Goal: Task Accomplishment & Management: Complete application form

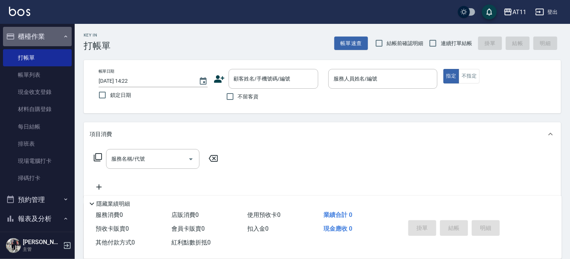
click at [43, 33] on button "櫃檯作業" at bounding box center [37, 36] width 69 height 19
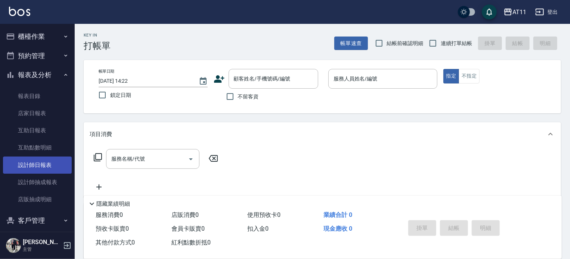
click at [51, 168] on link "設計師日報表" at bounding box center [37, 165] width 69 height 17
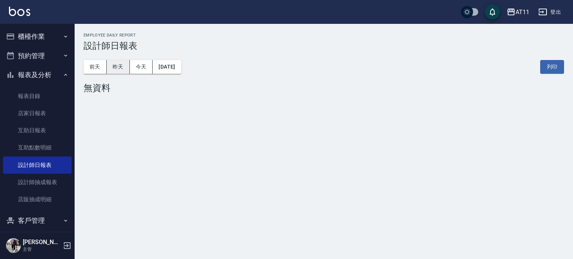
click at [123, 67] on button "昨天" at bounding box center [118, 67] width 23 height 14
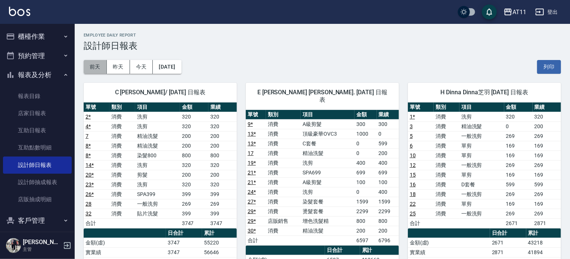
click at [94, 70] on button "前天" at bounding box center [95, 67] width 23 height 14
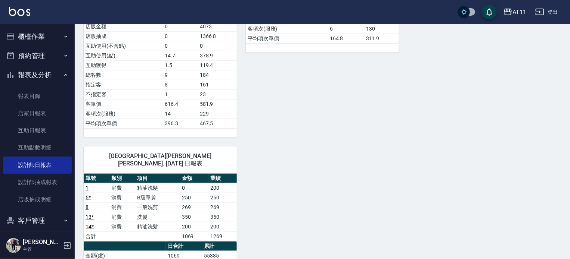
scroll to position [411, 0]
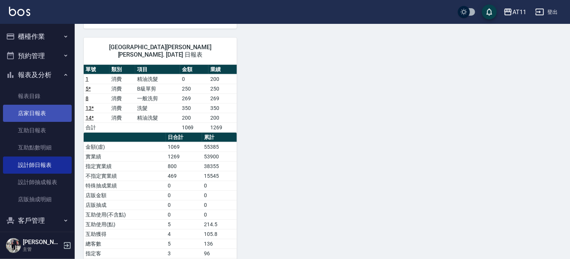
click at [40, 116] on link "店家日報表" at bounding box center [37, 113] width 69 height 17
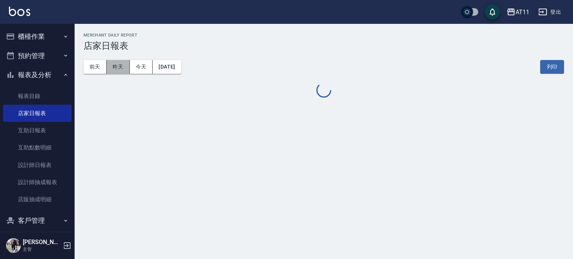
click at [112, 68] on button "昨天" at bounding box center [118, 67] width 23 height 14
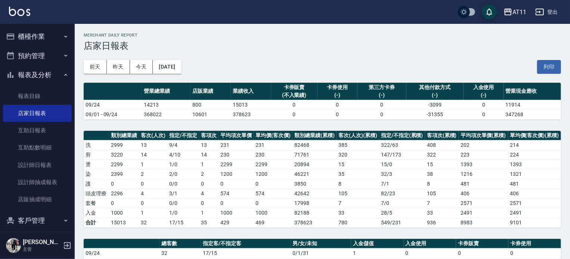
click at [40, 79] on button "報表及分析" at bounding box center [37, 74] width 69 height 19
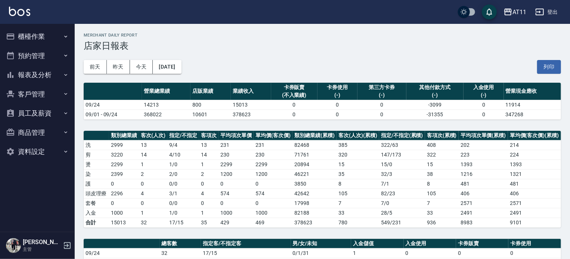
click at [42, 94] on button "客戶管理" at bounding box center [37, 94] width 69 height 19
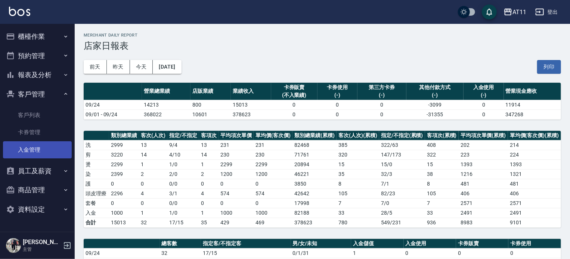
click at [45, 153] on link "入金管理" at bounding box center [37, 149] width 69 height 17
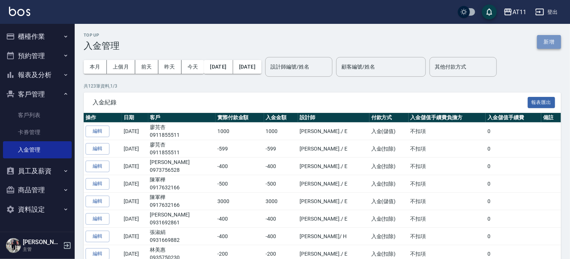
click at [547, 43] on button "新增" at bounding box center [549, 42] width 24 height 14
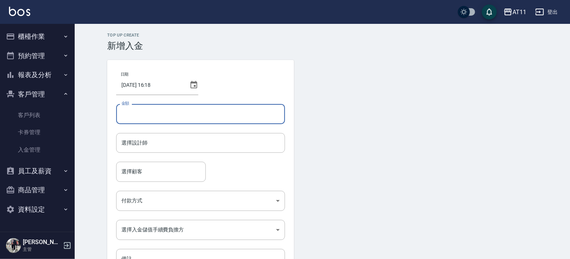
click at [146, 114] on input "金額" at bounding box center [200, 114] width 169 height 20
type input "3000"
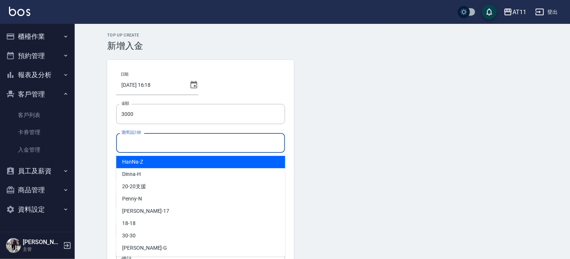
click at [150, 143] on input "選擇設計師" at bounding box center [200, 143] width 162 height 13
type input "ㄍ"
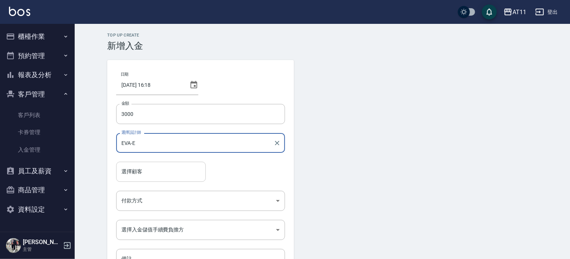
type input "EVA-E"
click at [138, 172] on input "選擇顧客" at bounding box center [160, 171] width 83 height 13
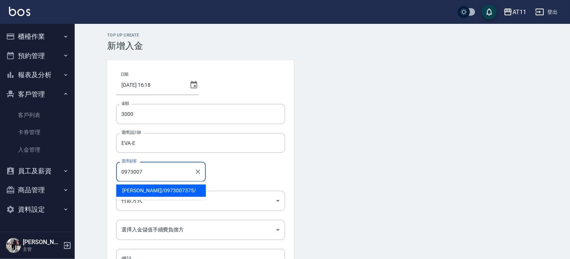
click at [146, 191] on span "黃語喬 / 0973007375 /" at bounding box center [161, 191] width 90 height 12
type input "[PERSON_NAME]/0973007375/"
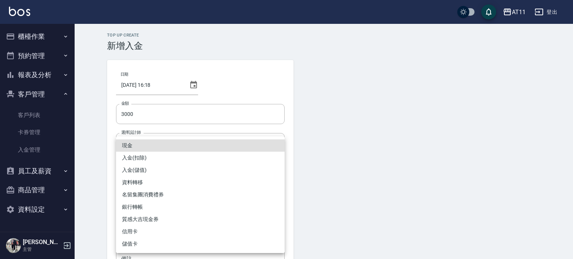
click at [151, 203] on body "AT11 登出 櫃檯作業 打帳單 帳單列表 現金收支登錄 材料自購登錄 每日結帳 排班表 現場電腦打卡 掃碼打卡 預約管理 預約管理 單日預約紀錄 單週預約紀…" at bounding box center [286, 155] width 573 height 310
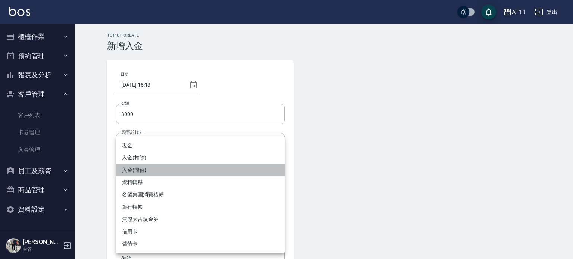
click at [160, 168] on li "入金(儲值)" at bounding box center [200, 170] width 169 height 12
type input "入金(儲值)"
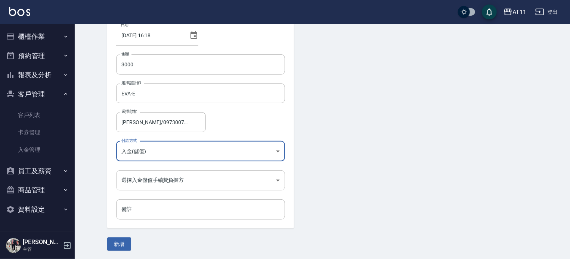
scroll to position [50, 0]
click at [172, 179] on body "AT11 登出 櫃檯作業 打帳單 帳單列表 現金收支登錄 材料自購登錄 每日結帳 排班表 現場電腦打卡 掃碼打卡 預約管理 預約管理 單日預約紀錄 單週預約紀…" at bounding box center [285, 105] width 570 height 310
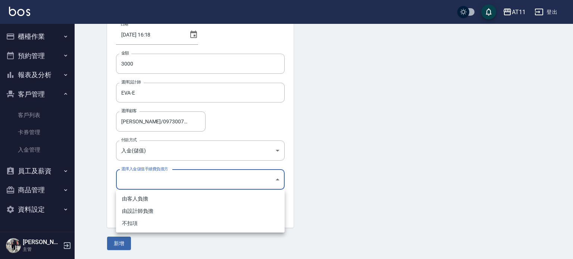
click at [172, 224] on li "不扣項" at bounding box center [200, 224] width 169 height 12
type input "WITHOUTHANDLINGFEE"
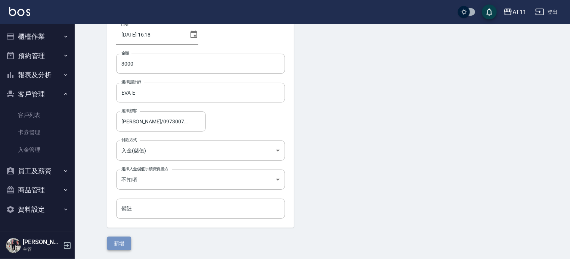
click at [122, 241] on button "新增" at bounding box center [119, 244] width 24 height 14
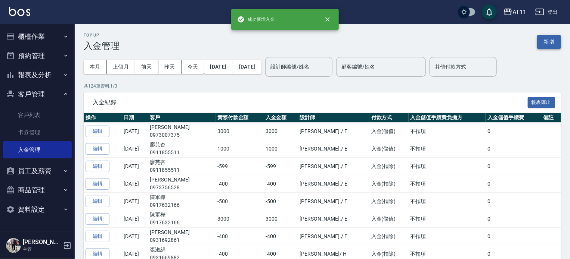
click at [549, 41] on button "新增" at bounding box center [549, 42] width 24 height 14
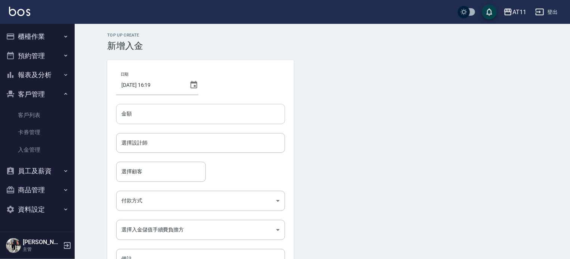
click at [205, 116] on input "金額" at bounding box center [200, 114] width 169 height 20
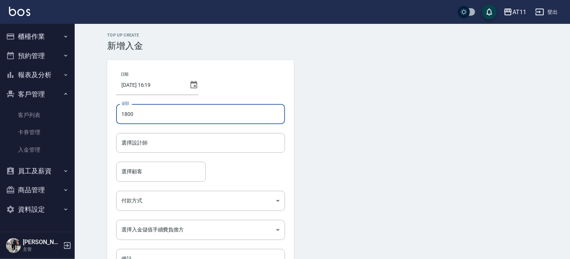
click at [121, 116] on input "1800" at bounding box center [200, 114] width 169 height 20
type input "-1800"
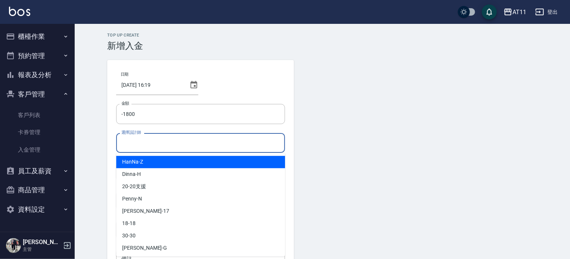
click at [166, 146] on input "選擇設計師" at bounding box center [200, 143] width 162 height 13
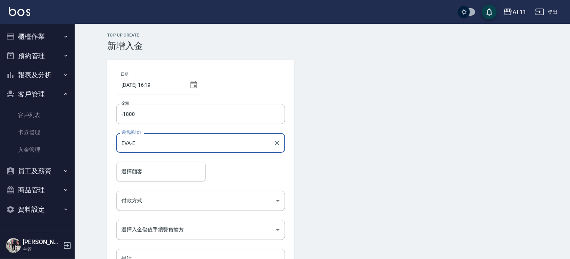
type input "EVA-E"
click at [152, 171] on input "選擇顧客" at bounding box center [160, 171] width 83 height 13
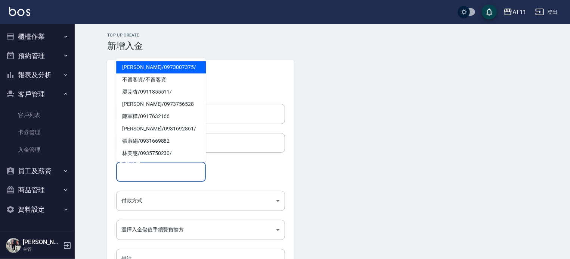
click at [141, 68] on span "黃語喬 / 0973007375 /" at bounding box center [161, 67] width 90 height 12
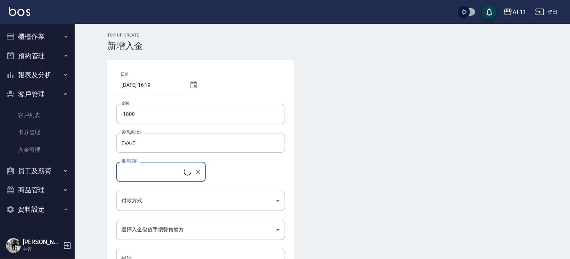
type input "黃語喬/0973007375/"
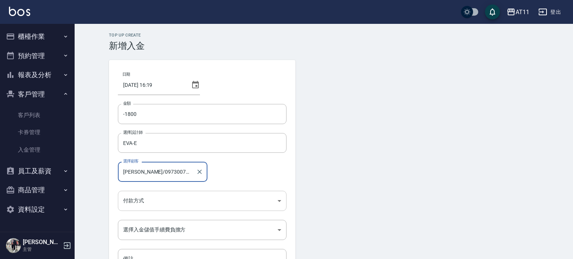
click at [172, 201] on body "AT11 登出 櫃檯作業 打帳單 帳單列表 現金收支登錄 材料自購登錄 每日結帳 排班表 現場電腦打卡 掃碼打卡 預約管理 預約管理 單日預約紀錄 單週預約紀…" at bounding box center [286, 155] width 573 height 310
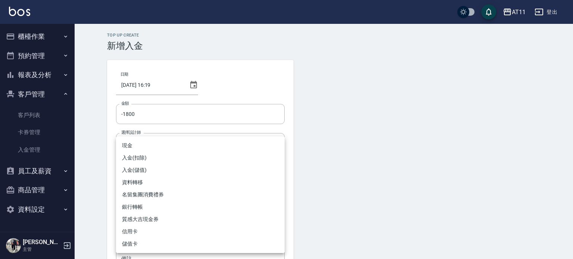
click at [172, 163] on li "入金(扣除)" at bounding box center [200, 158] width 169 height 12
type input "入金(扣除)"
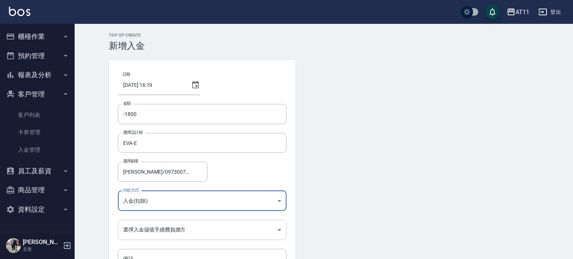
click at [190, 227] on body "AT11 登出 櫃檯作業 打帳單 帳單列表 現金收支登錄 材料自購登錄 每日結帳 排班表 現場電腦打卡 掃碼打卡 預約管理 預約管理 單日預約紀錄 單週預約紀…" at bounding box center [286, 155] width 573 height 310
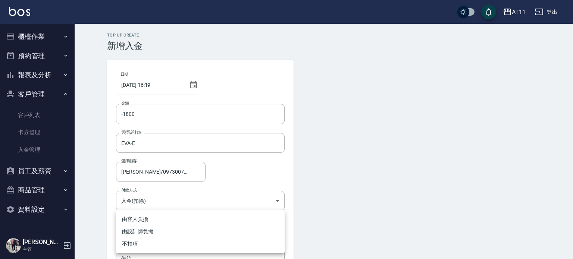
click at [173, 247] on li "不扣項" at bounding box center [200, 244] width 169 height 12
type input "WITHOUTHANDLINGFEE"
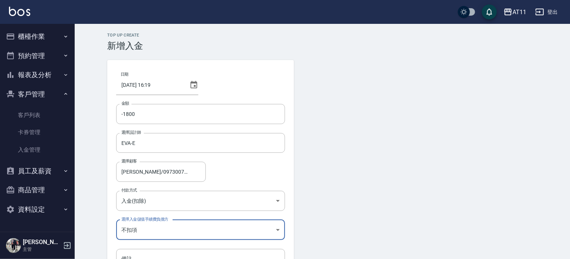
scroll to position [50, 0]
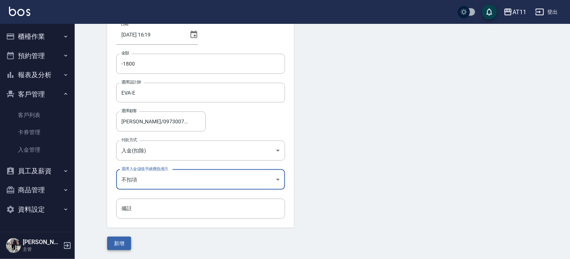
click at [124, 241] on button "新增" at bounding box center [119, 244] width 24 height 14
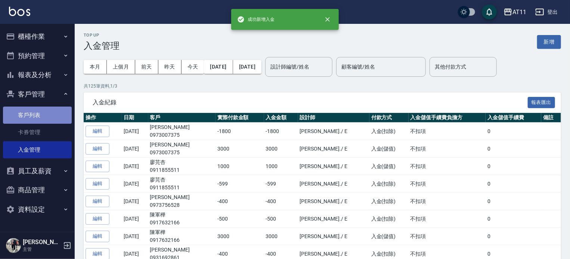
click at [29, 110] on link "客戶列表" at bounding box center [37, 115] width 69 height 17
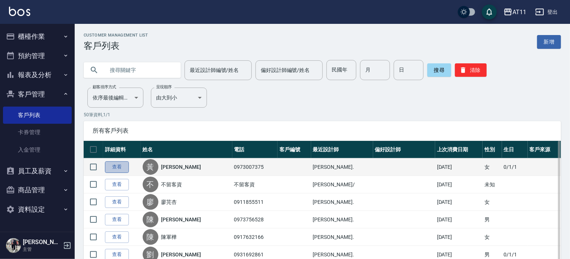
click at [121, 169] on link "查看" at bounding box center [117, 168] width 24 height 12
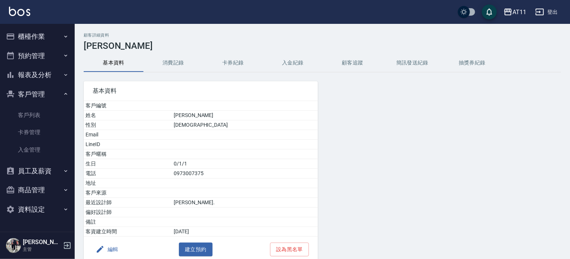
click at [291, 59] on button "入金紀錄" at bounding box center [293, 63] width 60 height 18
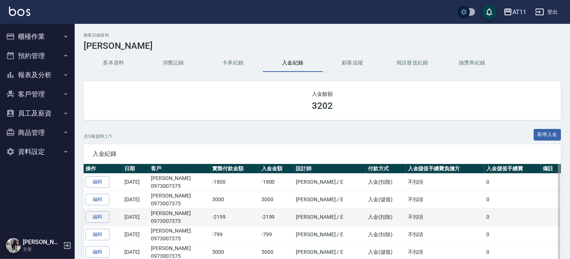
scroll to position [37, 0]
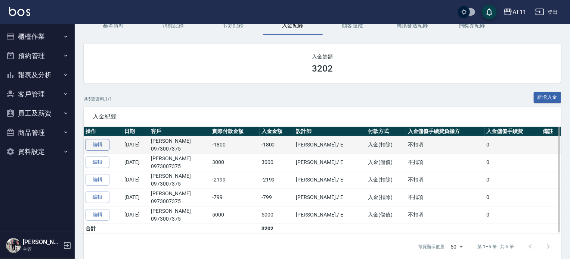
click at [99, 144] on link "編輯" at bounding box center [97, 145] width 24 height 12
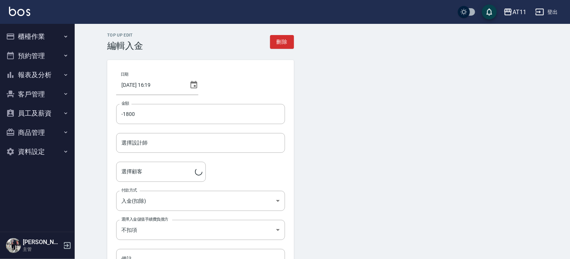
type input "EVA-E"
type input "黃語喬/0973007375/"
click at [207, 117] on input "-1800" at bounding box center [200, 114] width 169 height 20
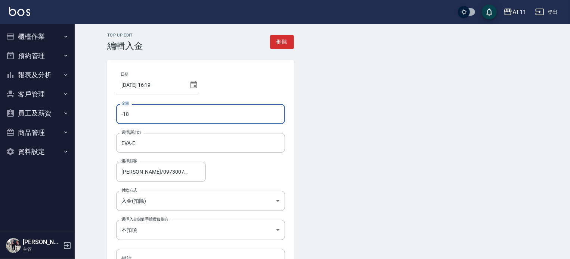
type input "-1"
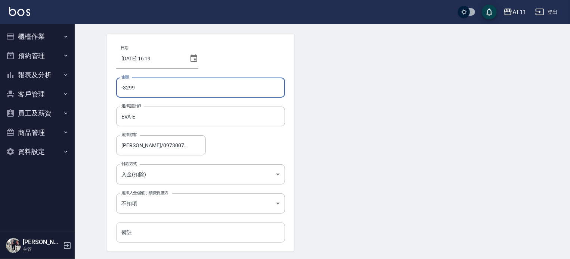
scroll to position [50, 0]
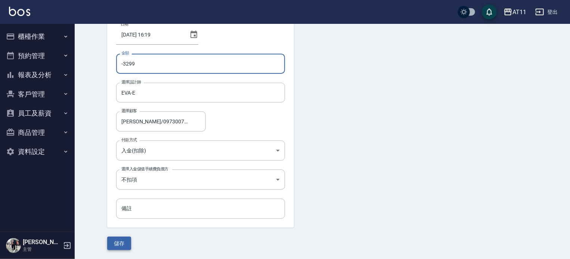
type input "-3299"
click at [121, 242] on button "儲存" at bounding box center [119, 244] width 24 height 14
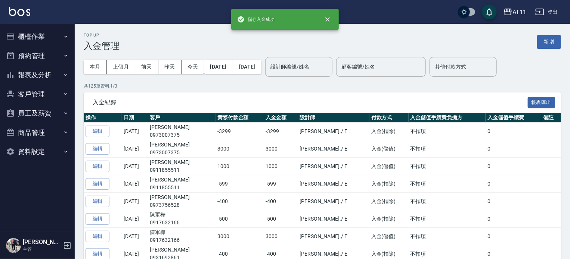
click at [36, 91] on button "客戶管理" at bounding box center [37, 94] width 69 height 19
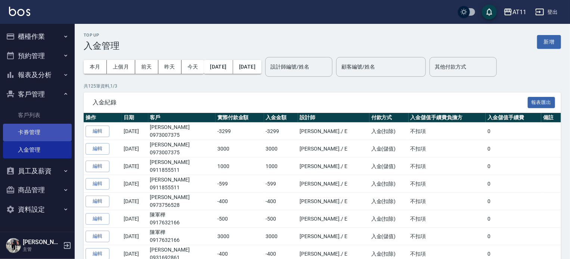
drag, startPoint x: 35, startPoint y: 117, endPoint x: 54, endPoint y: 124, distance: 20.1
click at [36, 117] on link "客戶列表" at bounding box center [37, 115] width 69 height 17
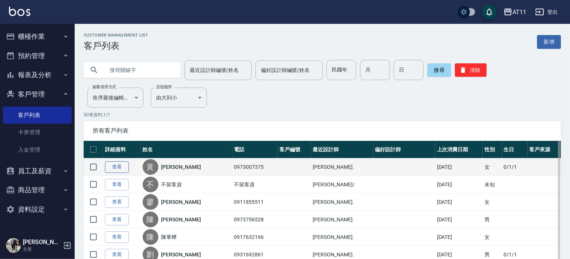
click at [113, 170] on link "查看" at bounding box center [117, 168] width 24 height 12
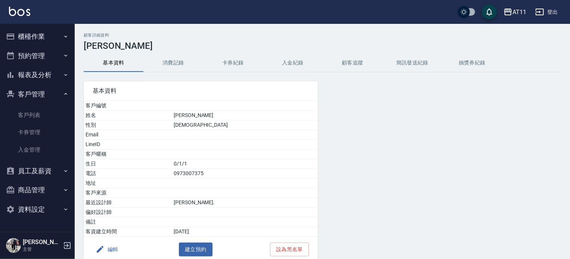
drag, startPoint x: 291, startPoint y: 67, endPoint x: 286, endPoint y: 66, distance: 5.2
click at [291, 67] on button "入金紀錄" at bounding box center [293, 63] width 60 height 18
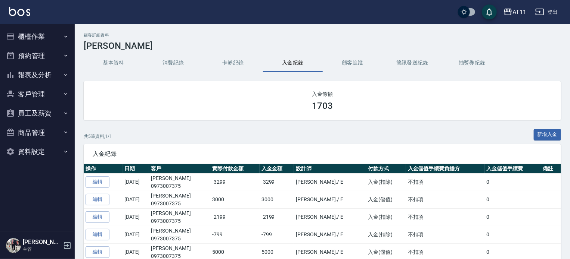
click at [37, 91] on button "客戶管理" at bounding box center [37, 94] width 69 height 19
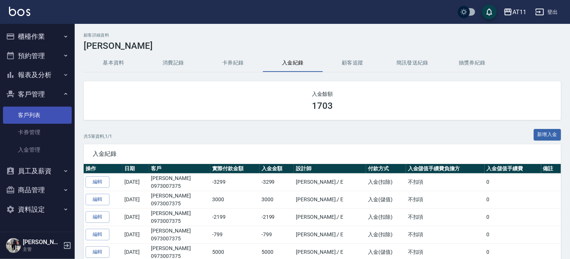
click at [42, 121] on link "客戶列表" at bounding box center [37, 115] width 69 height 17
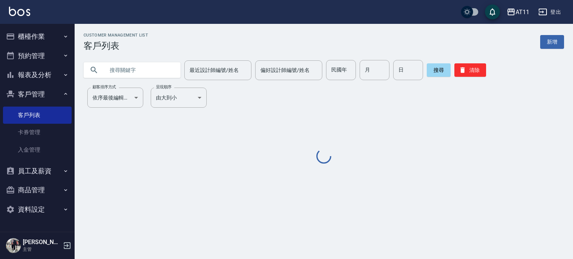
click at [130, 72] on input "text" at bounding box center [139, 70] width 70 height 20
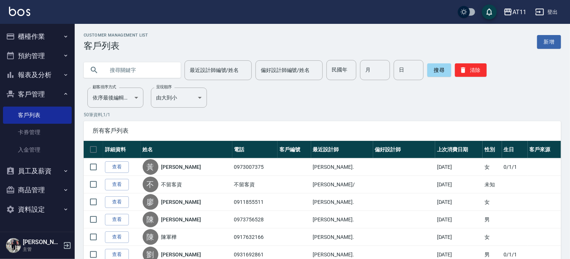
type input "x"
type input "劉"
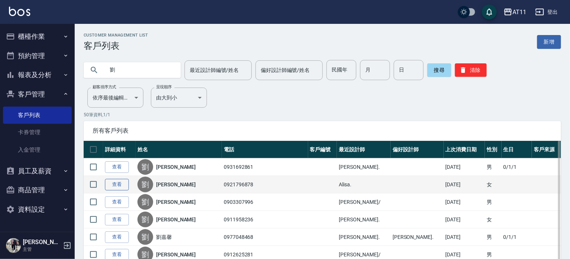
click at [119, 185] on link "查看" at bounding box center [117, 185] width 24 height 12
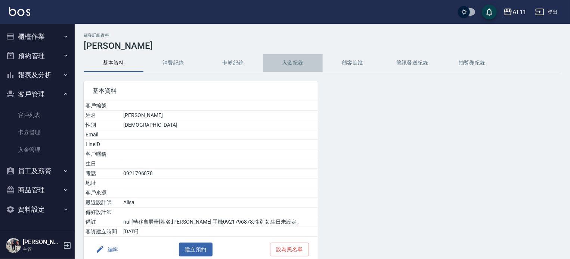
click at [290, 65] on button "入金紀錄" at bounding box center [293, 63] width 60 height 18
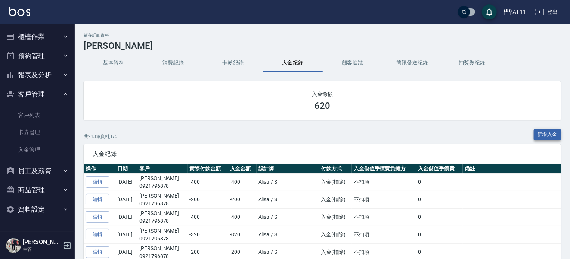
click at [552, 134] on button "新增入金" at bounding box center [547, 135] width 28 height 12
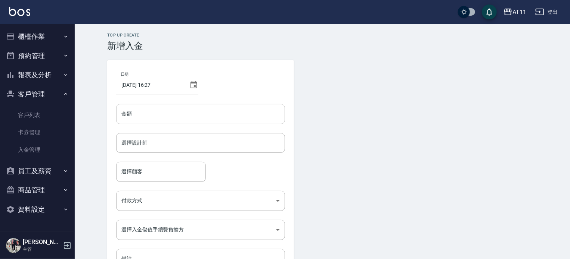
click at [151, 112] on input "金額" at bounding box center [200, 114] width 169 height 20
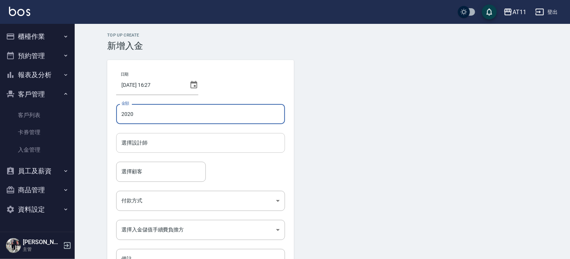
type input "2020"
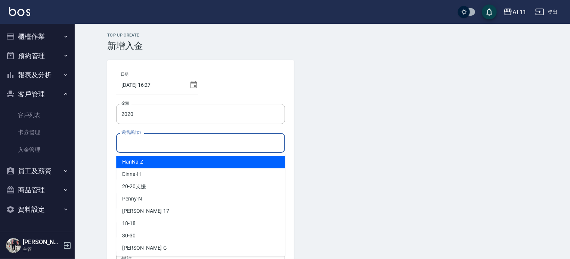
click at [144, 140] on input "選擇設計師" at bounding box center [200, 143] width 162 height 13
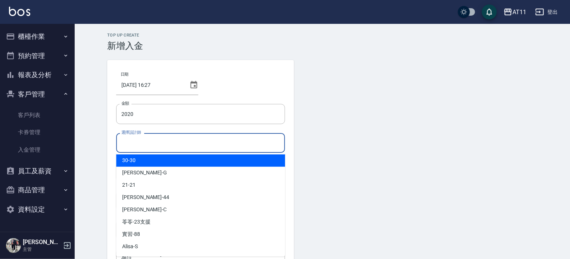
scroll to position [111, 0]
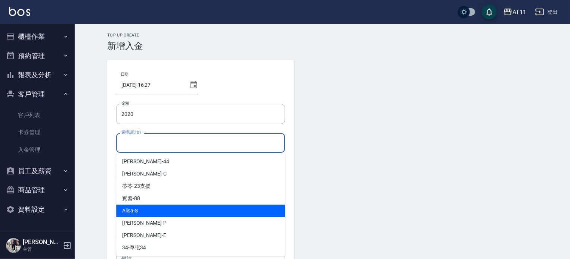
click at [147, 214] on div "Alisa -S" at bounding box center [200, 211] width 169 height 12
type input "Alisa-S"
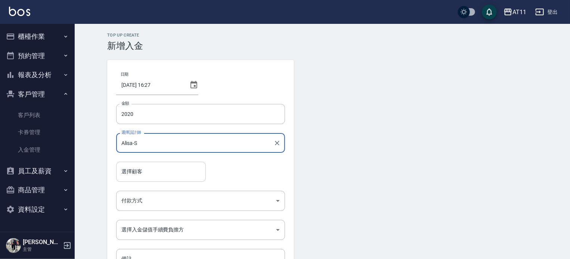
click at [141, 171] on input "選擇顧客" at bounding box center [160, 171] width 83 height 13
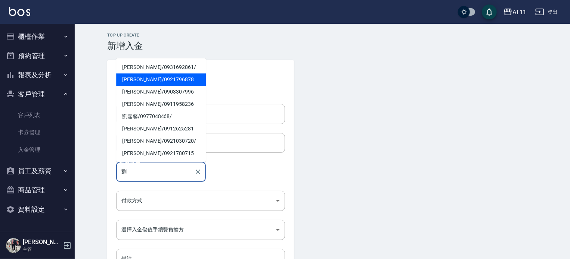
click at [149, 80] on span "劉昱伶 / 0921796878" at bounding box center [161, 80] width 90 height 12
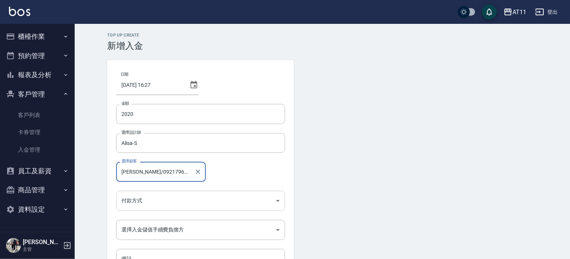
type input "劉昱伶/0921796878"
click at [128, 197] on body "AT11 登出 櫃檯作業 打帳單 帳單列表 現金收支登錄 材料自購登錄 每日結帳 排班表 現場電腦打卡 掃碼打卡 預約管理 預約管理 單日預約紀錄 單週預約紀…" at bounding box center [285, 155] width 570 height 310
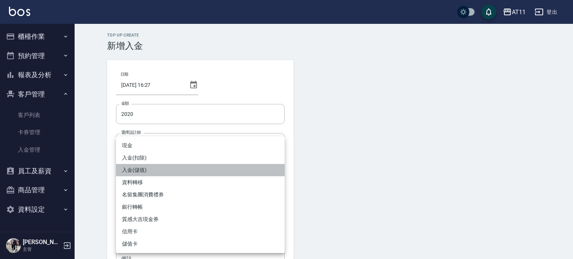
click at [141, 168] on li "入金(儲值)" at bounding box center [200, 170] width 169 height 12
type input "入金(儲值)"
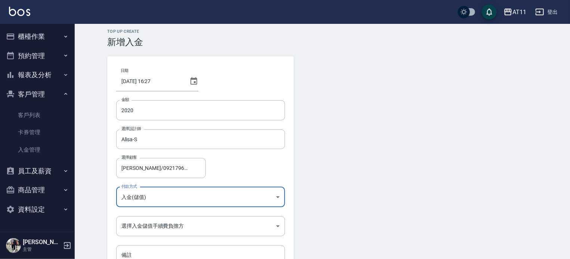
scroll to position [0, 0]
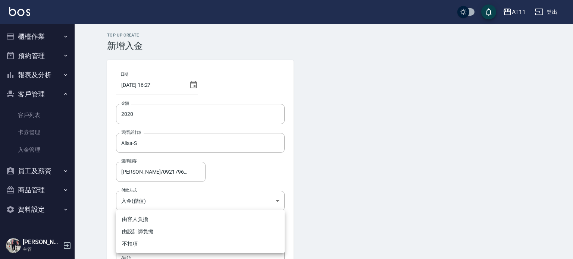
click at [160, 234] on body "AT11 登出 櫃檯作業 打帳單 帳單列表 現金收支登錄 材料自購登錄 每日結帳 排班表 現場電腦打卡 掃碼打卡 預約管理 預約管理 單日預約紀錄 單週預約紀…" at bounding box center [286, 155] width 573 height 310
click at [134, 243] on li "不扣項" at bounding box center [200, 244] width 169 height 12
type input "WITHOUTHANDLINGFEE"
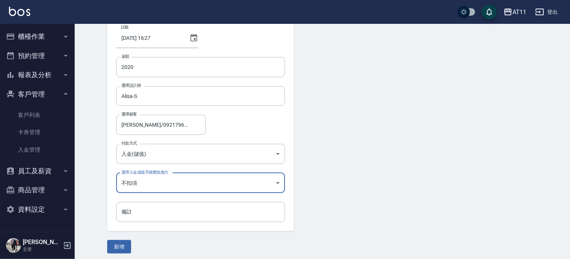
scroll to position [50, 0]
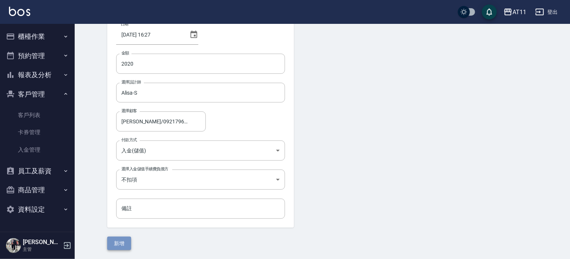
click at [125, 245] on button "新增" at bounding box center [119, 244] width 24 height 14
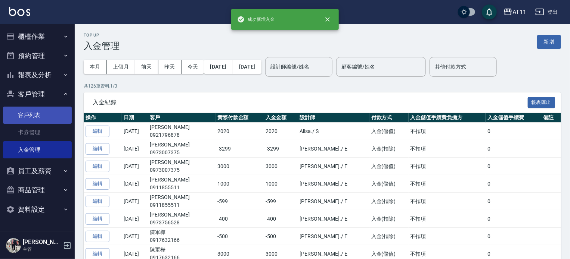
click at [31, 113] on link "客戶列表" at bounding box center [37, 115] width 69 height 17
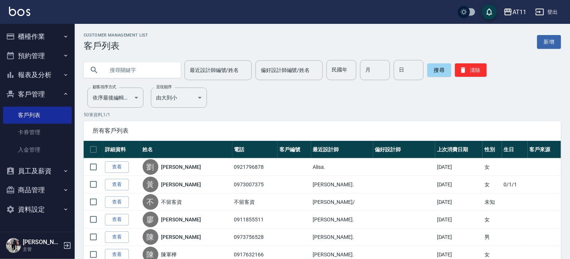
click at [139, 72] on input "text" at bounding box center [139, 70] width 70 height 20
type input "劉"
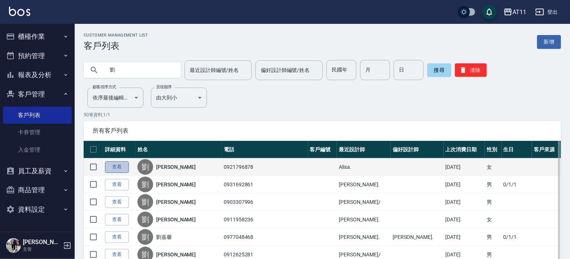
click at [117, 169] on link "查看" at bounding box center [117, 168] width 24 height 12
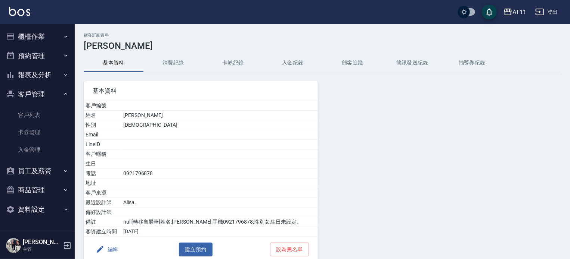
click at [281, 66] on button "入金紀錄" at bounding box center [293, 63] width 60 height 18
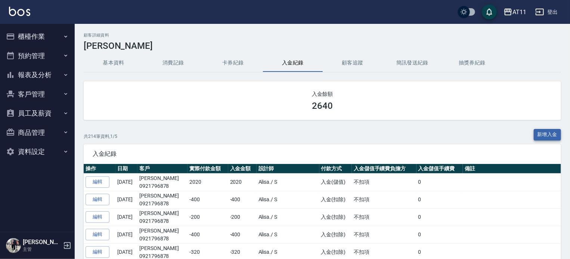
click at [538, 135] on button "新增入金" at bounding box center [547, 135] width 28 height 12
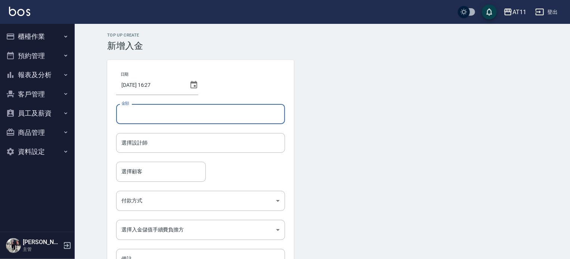
click at [158, 120] on input "金額" at bounding box center [200, 114] width 169 height 20
type input "-320"
click at [148, 138] on input "選擇設計師" at bounding box center [200, 143] width 162 height 13
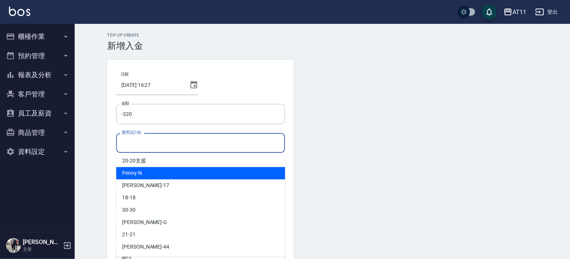
scroll to position [75, 0]
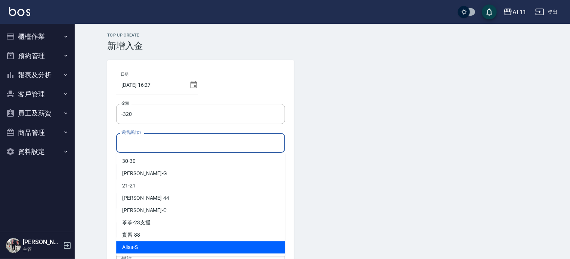
click at [147, 249] on div "Alisa -S" at bounding box center [200, 247] width 169 height 12
type input "Alisa-S"
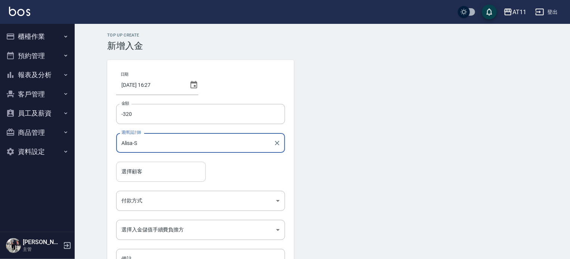
click at [143, 174] on input "選擇顧客" at bounding box center [160, 171] width 83 height 13
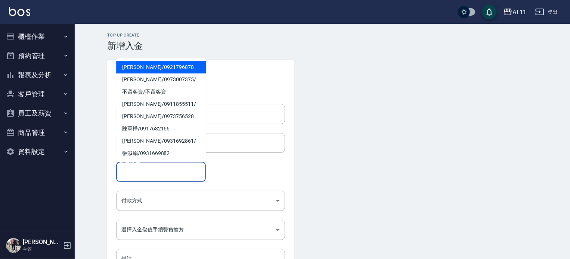
click at [132, 69] on span "劉昱伶 / 0921796878" at bounding box center [161, 67] width 90 height 12
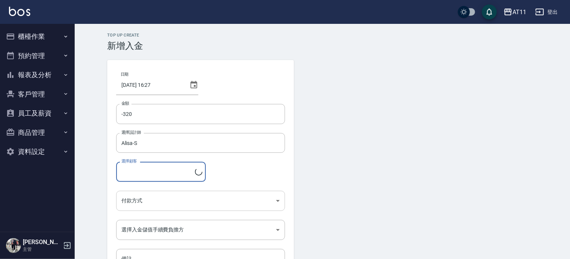
type input "劉昱伶/0921796878"
click at [131, 199] on body "AT11 登出 櫃檯作業 打帳單 帳單列表 現金收支登錄 材料自購登錄 每日結帳 排班表 現場電腦打卡 掃碼打卡 預約管理 預約管理 單日預約紀錄 單週預約紀…" at bounding box center [285, 155] width 570 height 310
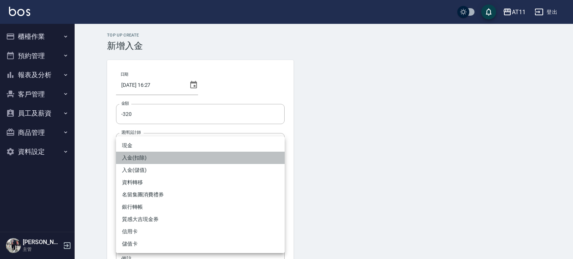
click at [137, 159] on li "入金(扣除)" at bounding box center [200, 158] width 169 height 12
type input "入金(扣除)"
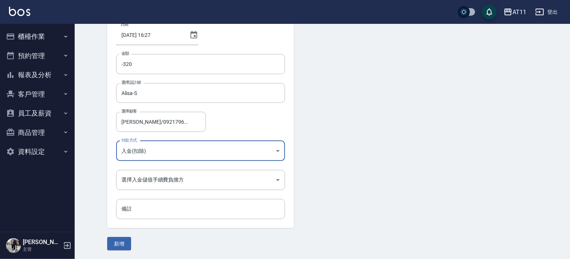
scroll to position [50, 0]
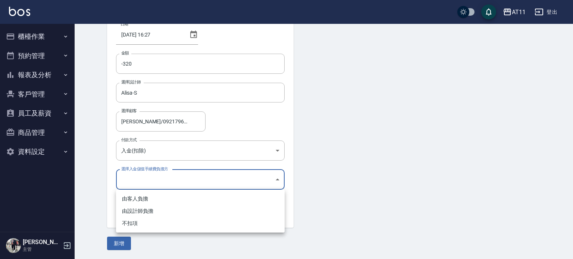
click at [136, 182] on body "AT11 登出 櫃檯作業 打帳單 帳單列表 現金收支登錄 材料自購登錄 每日結帳 排班表 現場電腦打卡 掃碼打卡 預約管理 預約管理 單日預約紀錄 單週預約紀…" at bounding box center [286, 105] width 573 height 310
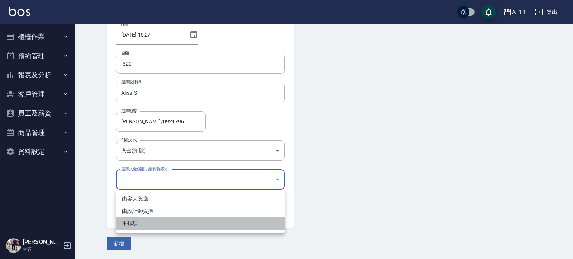
click at [134, 225] on li "不扣項" at bounding box center [200, 224] width 169 height 12
type input "WITHOUTHANDLINGFEE"
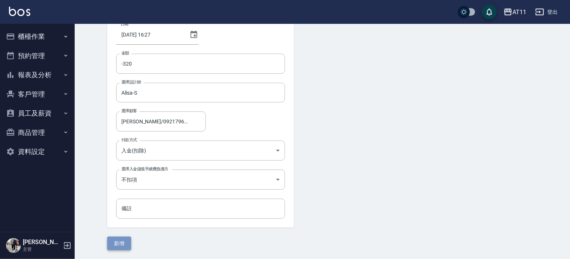
click at [122, 243] on button "新增" at bounding box center [119, 244] width 24 height 14
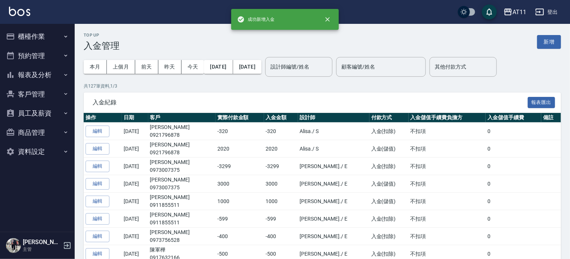
click at [36, 97] on button "客戶管理" at bounding box center [37, 94] width 69 height 19
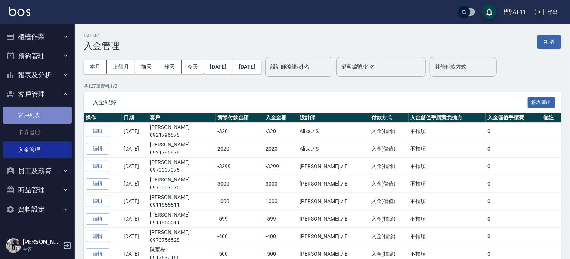
click at [41, 118] on link "客戶列表" at bounding box center [37, 115] width 69 height 17
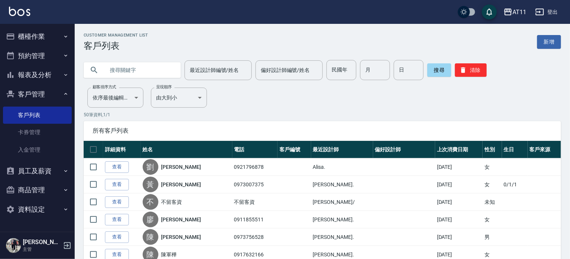
click at [110, 167] on link "查看" at bounding box center [117, 168] width 24 height 12
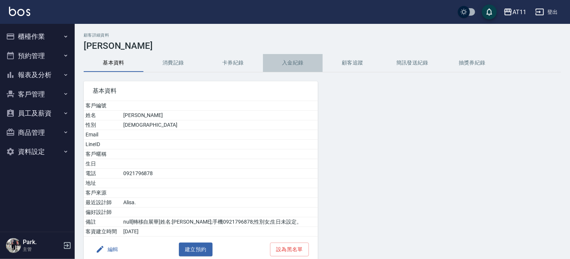
click at [294, 68] on button "入金紀錄" at bounding box center [293, 63] width 60 height 18
